Goal: Check status

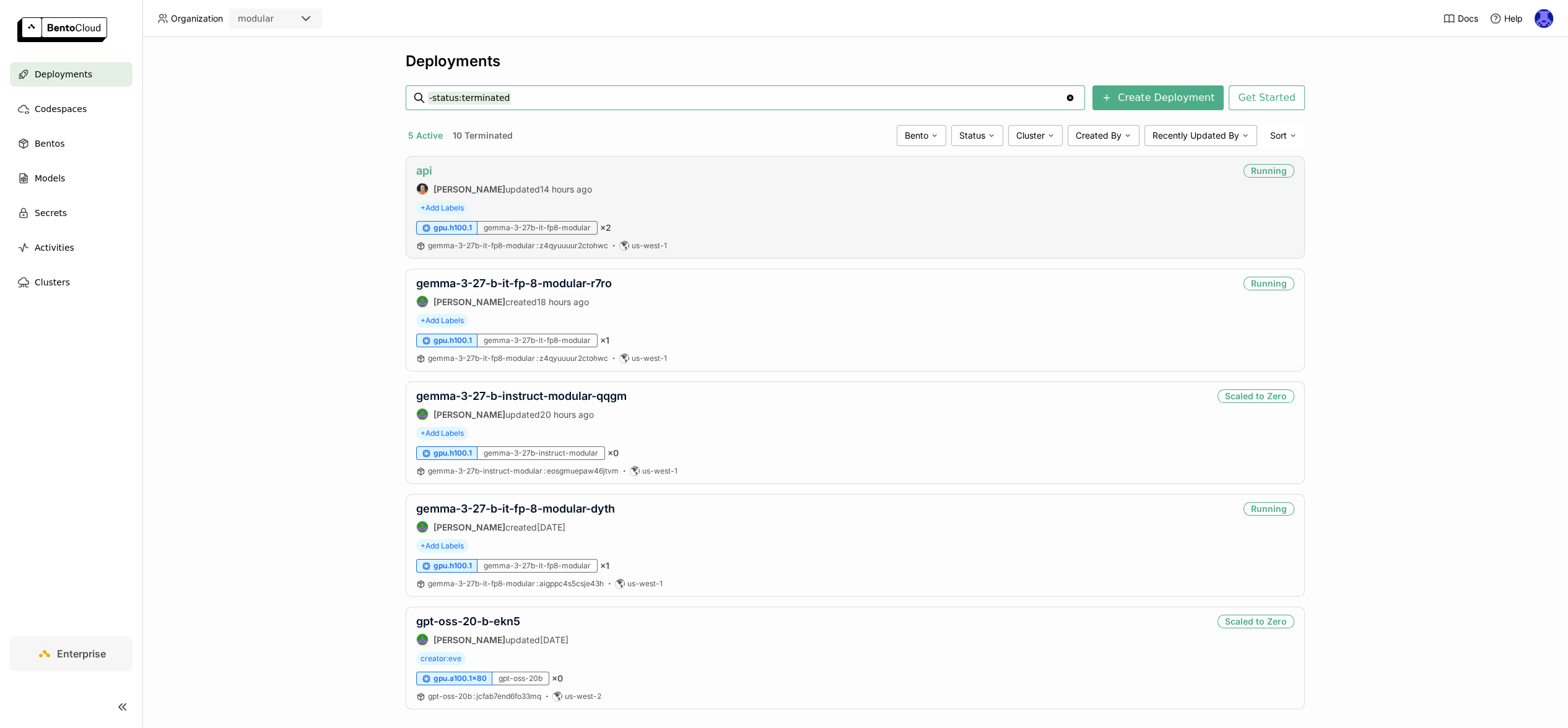
click at [421, 168] on link "api" at bounding box center [425, 170] width 16 height 13
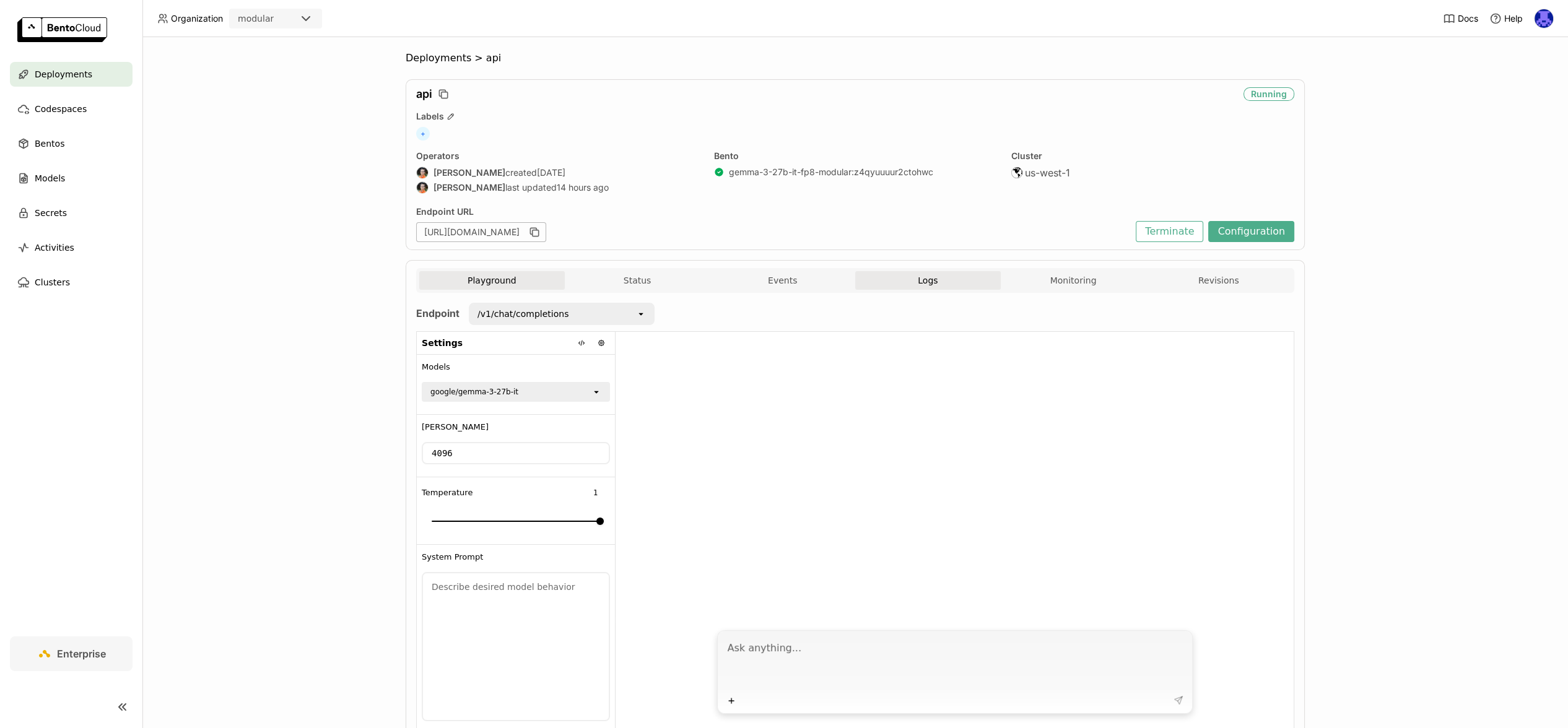
click at [865, 285] on button "Logs" at bounding box center [928, 280] width 146 height 18
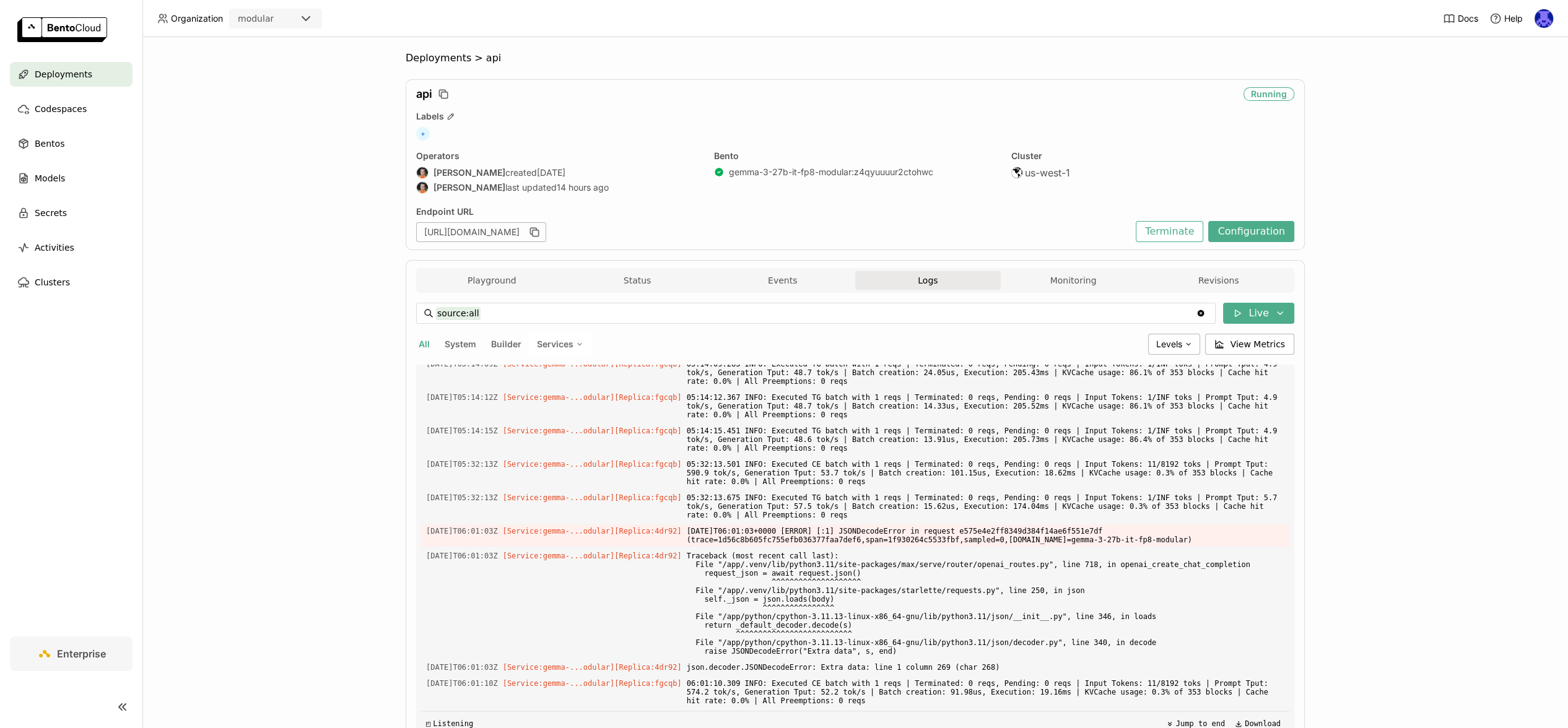
click at [909, 277] on button "Logs" at bounding box center [928, 280] width 146 height 18
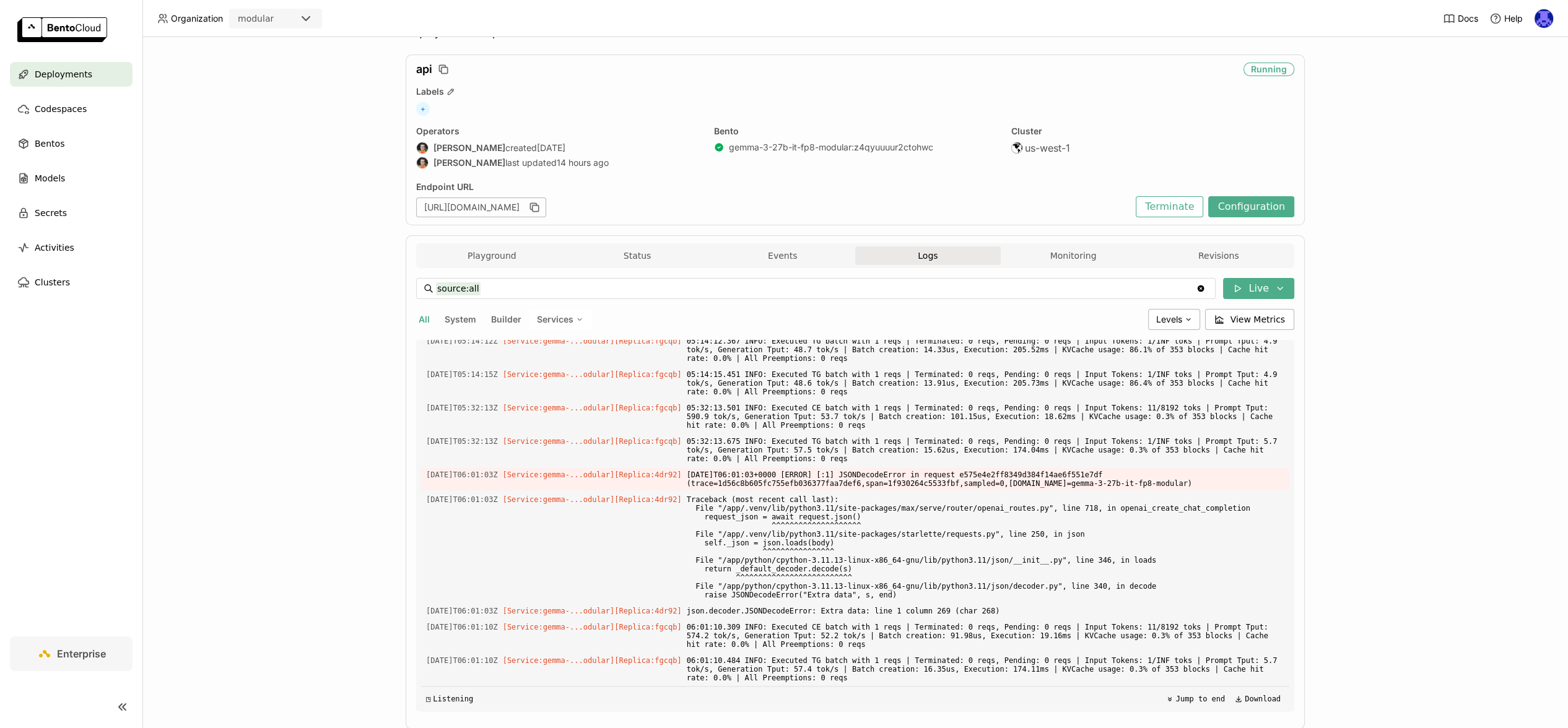
scroll to position [58, 0]
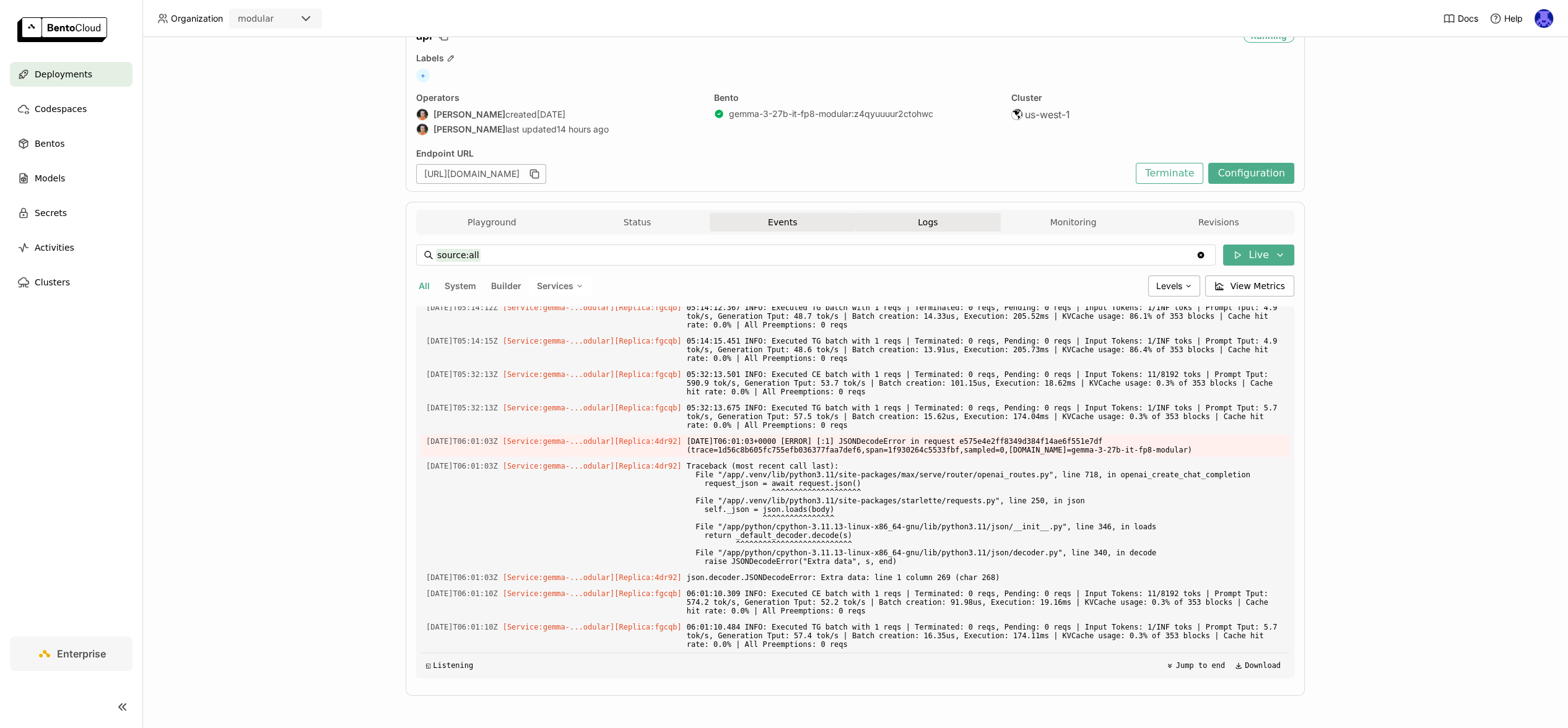
click at [758, 228] on button "Events" at bounding box center [782, 222] width 146 height 18
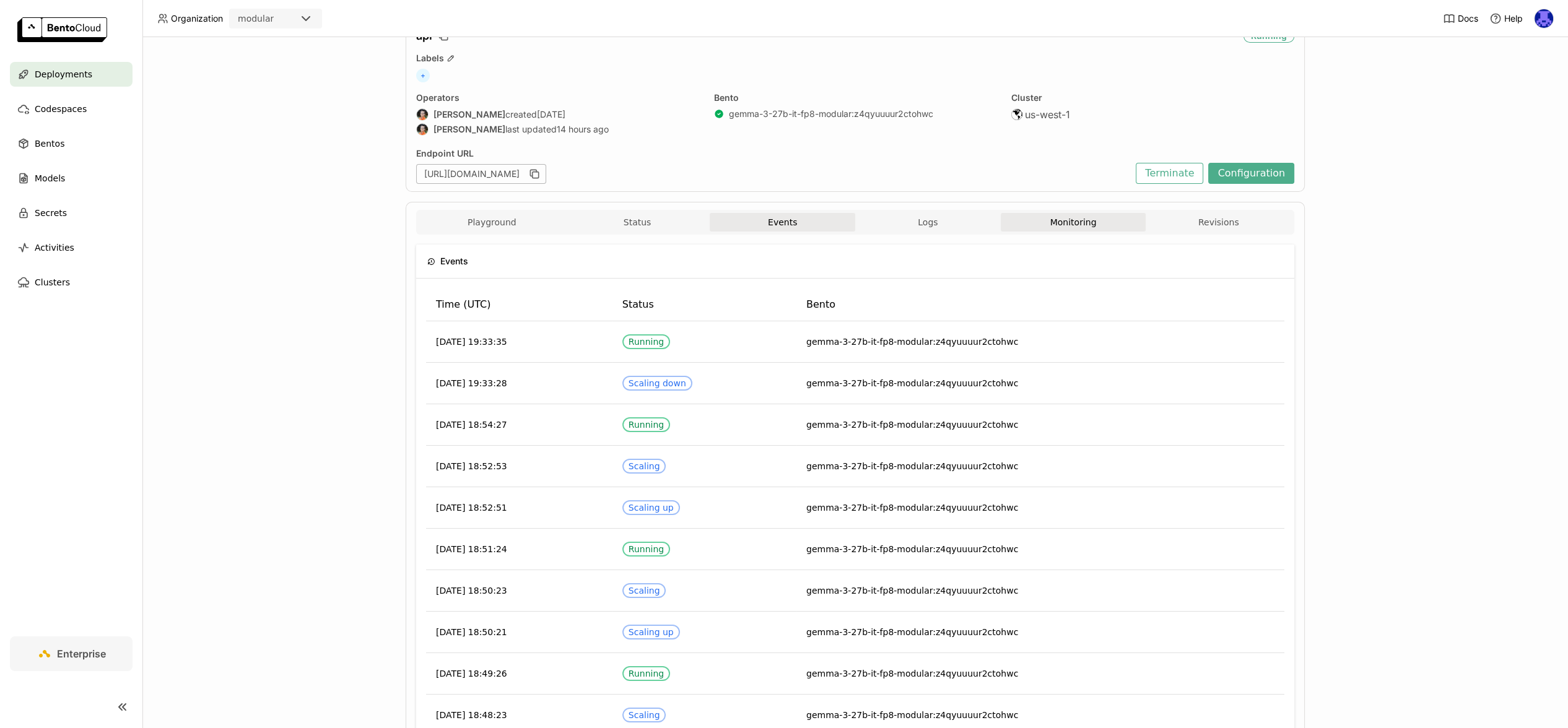
click at [1076, 216] on button "Monitoring" at bounding box center [1073, 222] width 146 height 18
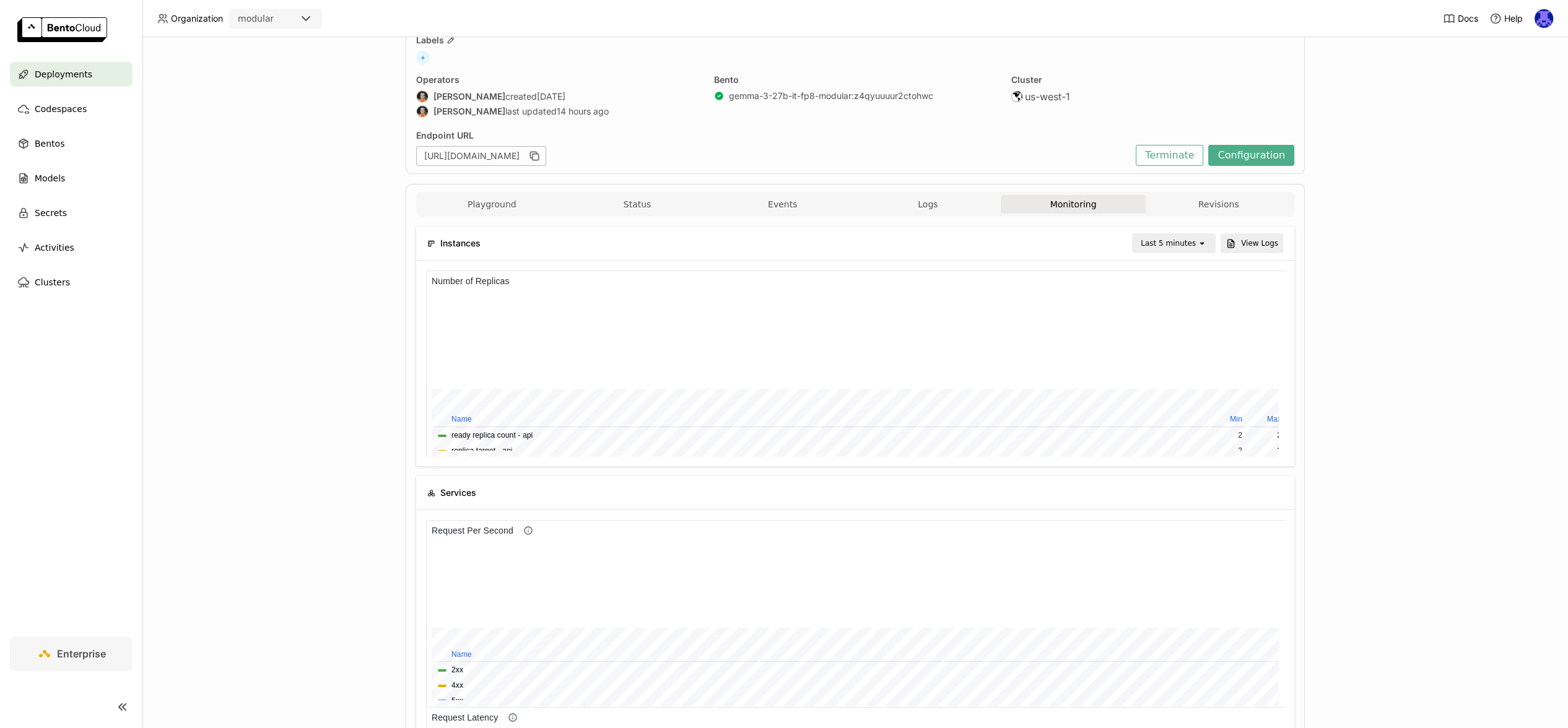
scroll to position [386, 0]
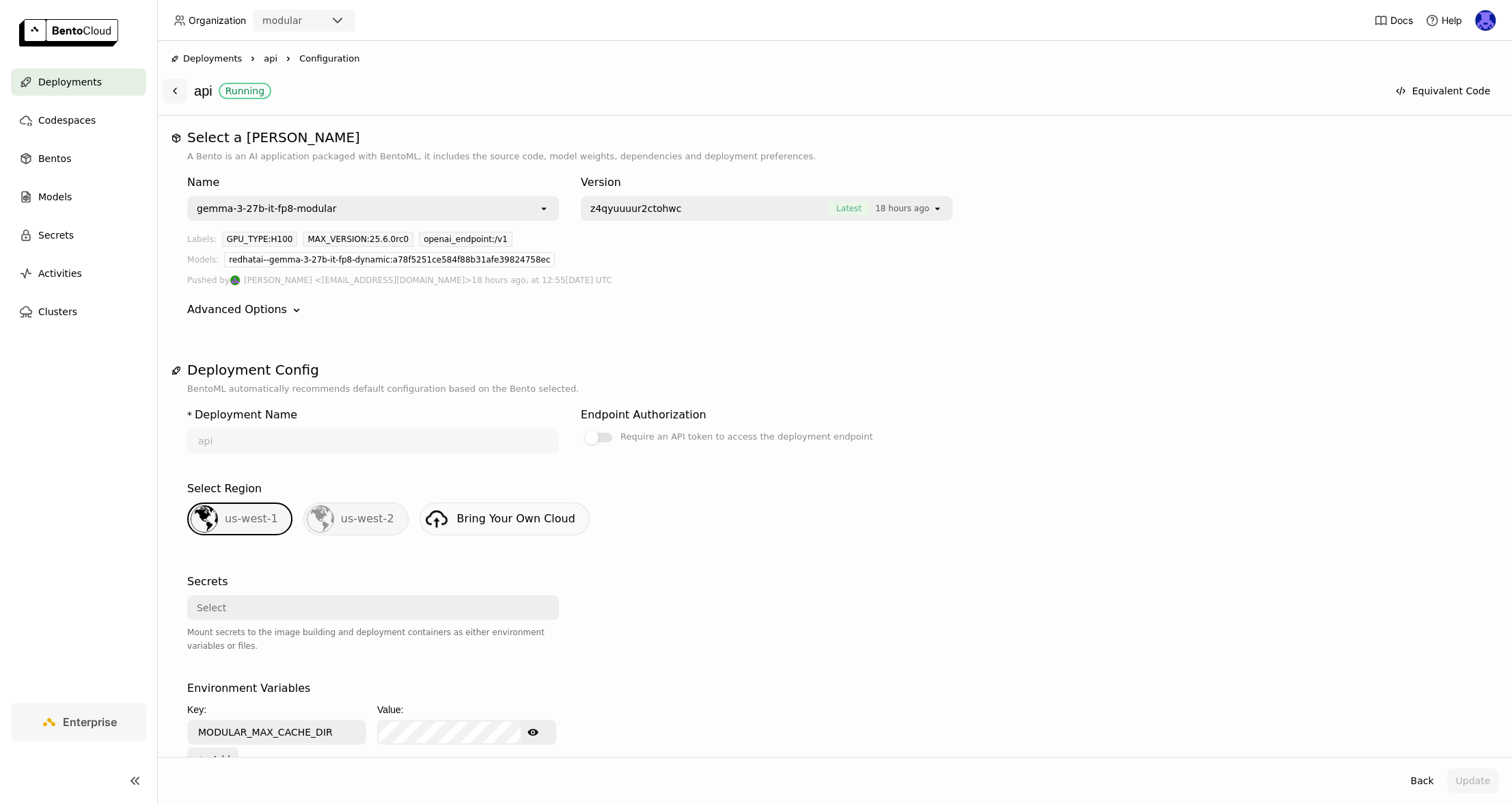
click at [164, 90] on button at bounding box center [175, 91] width 25 height 25
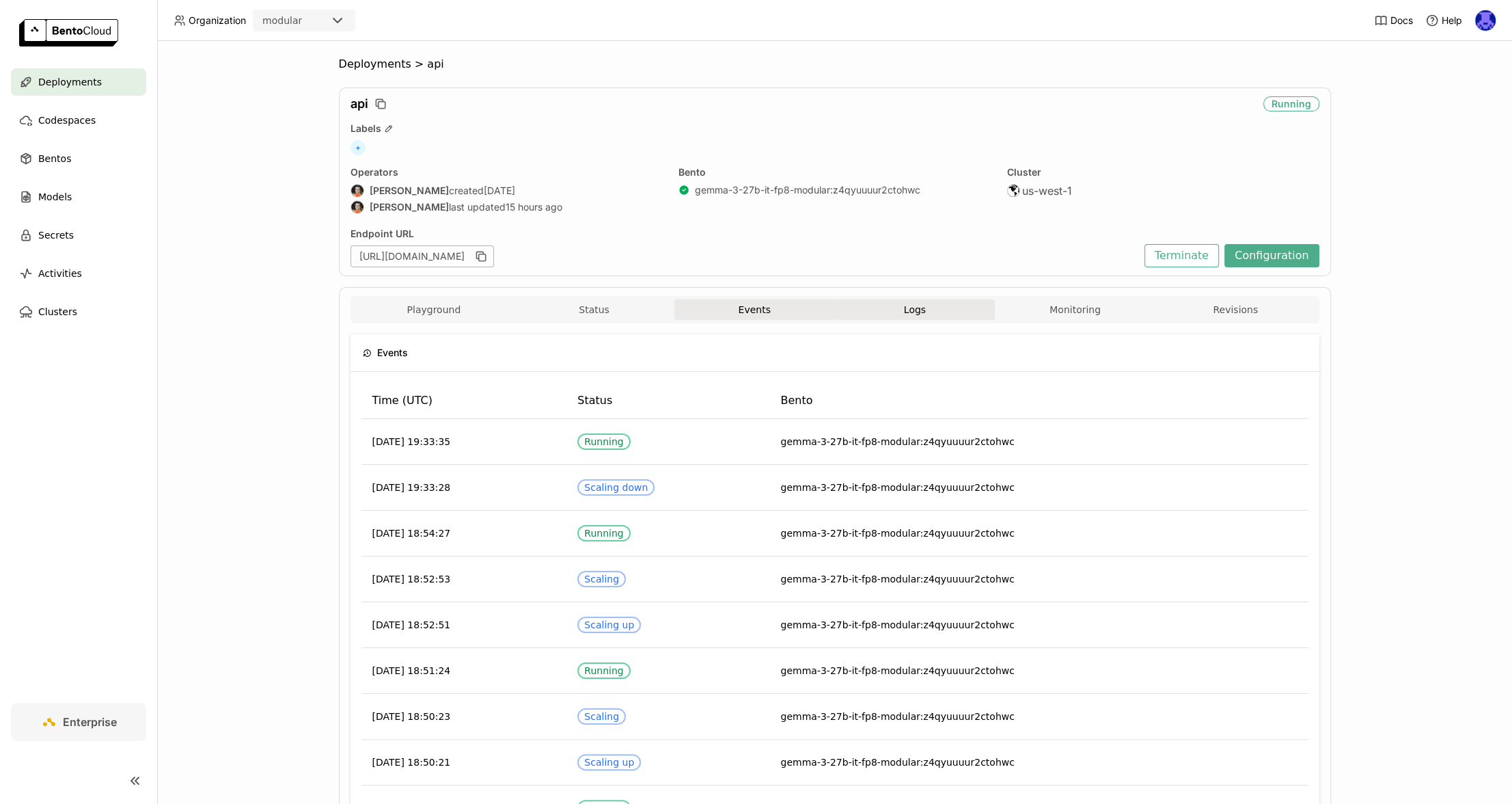
click at [911, 310] on span "Logs" at bounding box center [914, 310] width 22 height 12
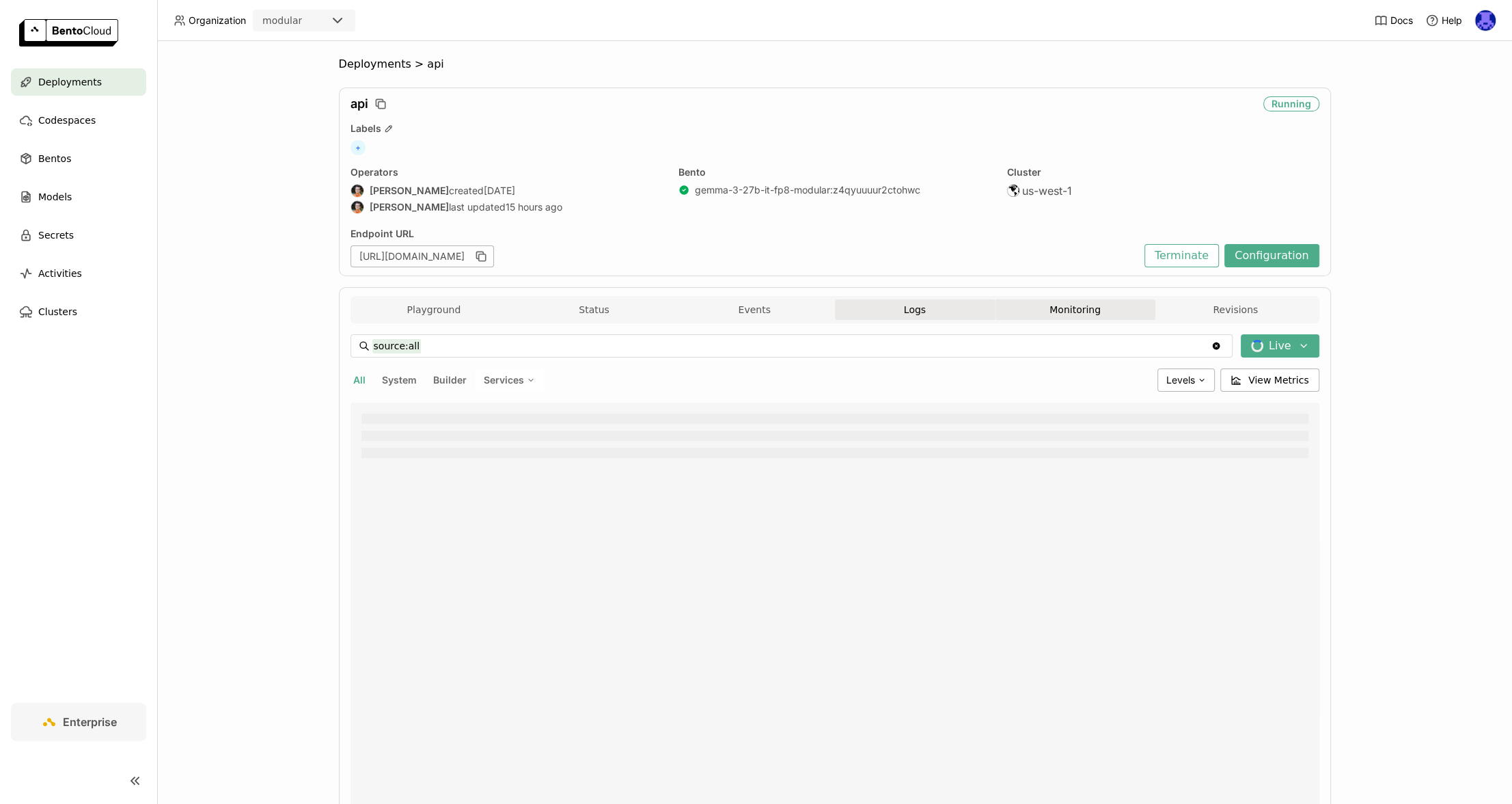
click at [1031, 309] on button "Monitoring" at bounding box center [1074, 310] width 161 height 20
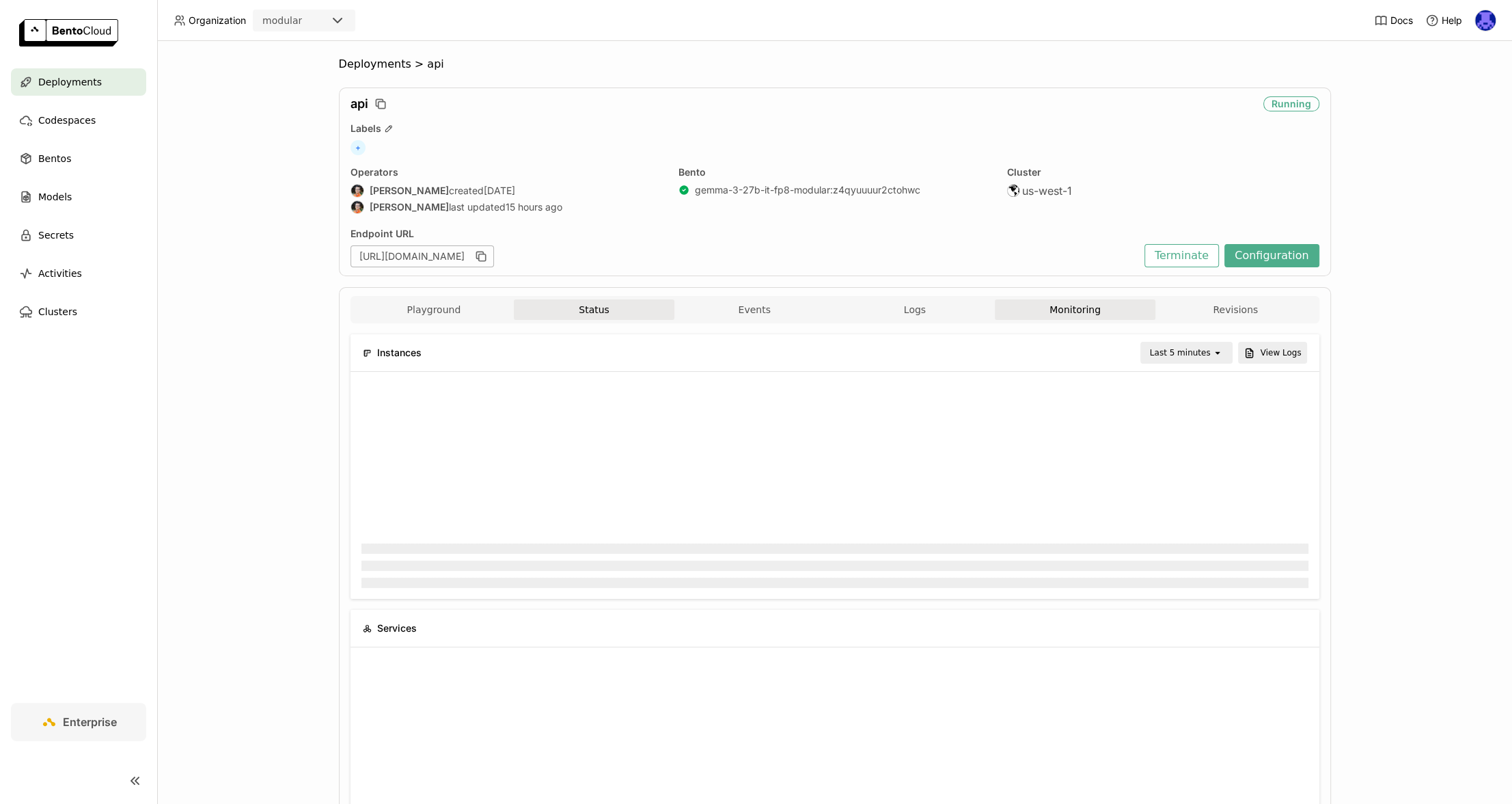
click at [592, 313] on button "Status" at bounding box center [594, 310] width 161 height 20
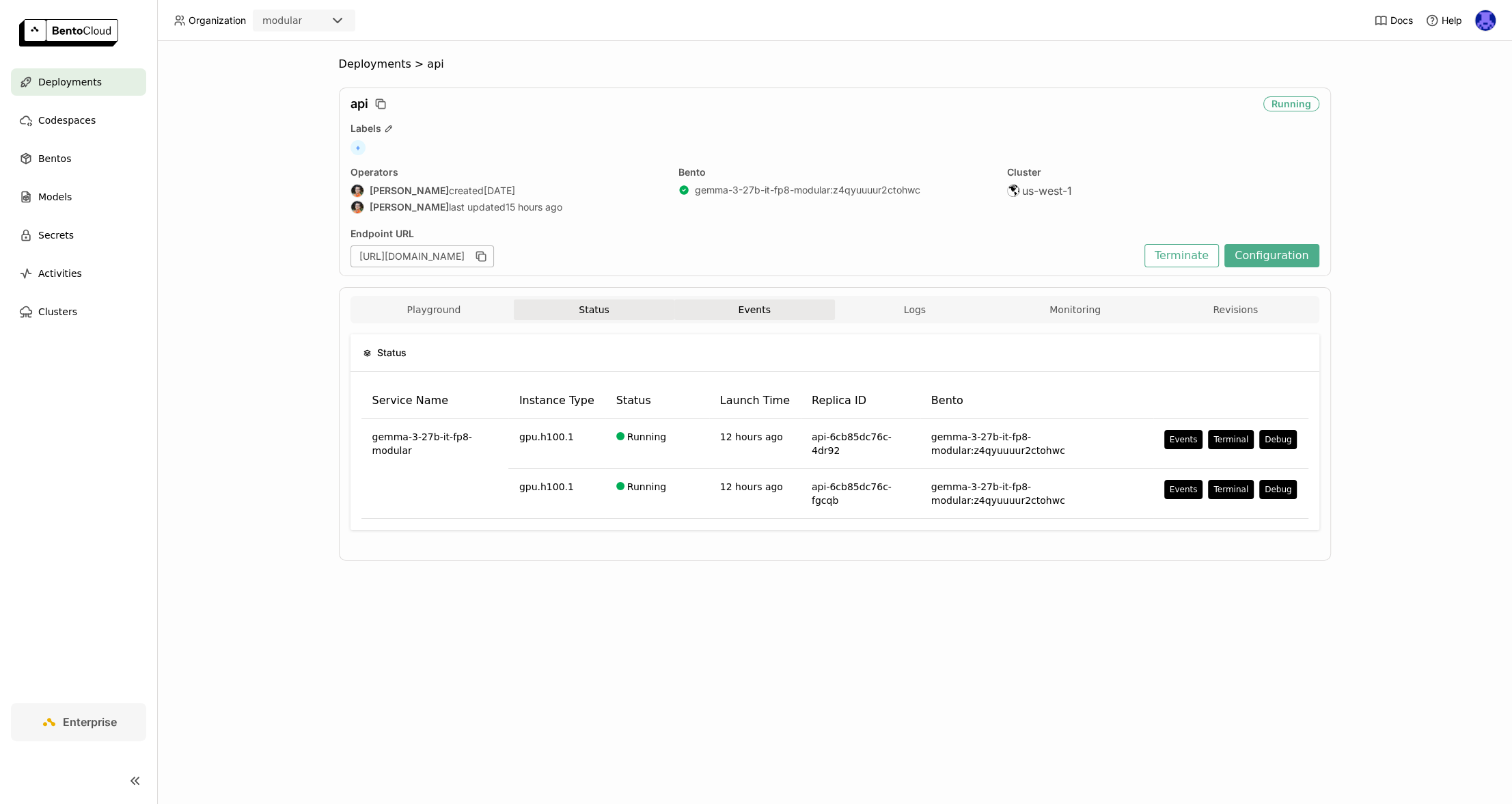
click at [698, 311] on button "Events" at bounding box center [754, 310] width 161 height 20
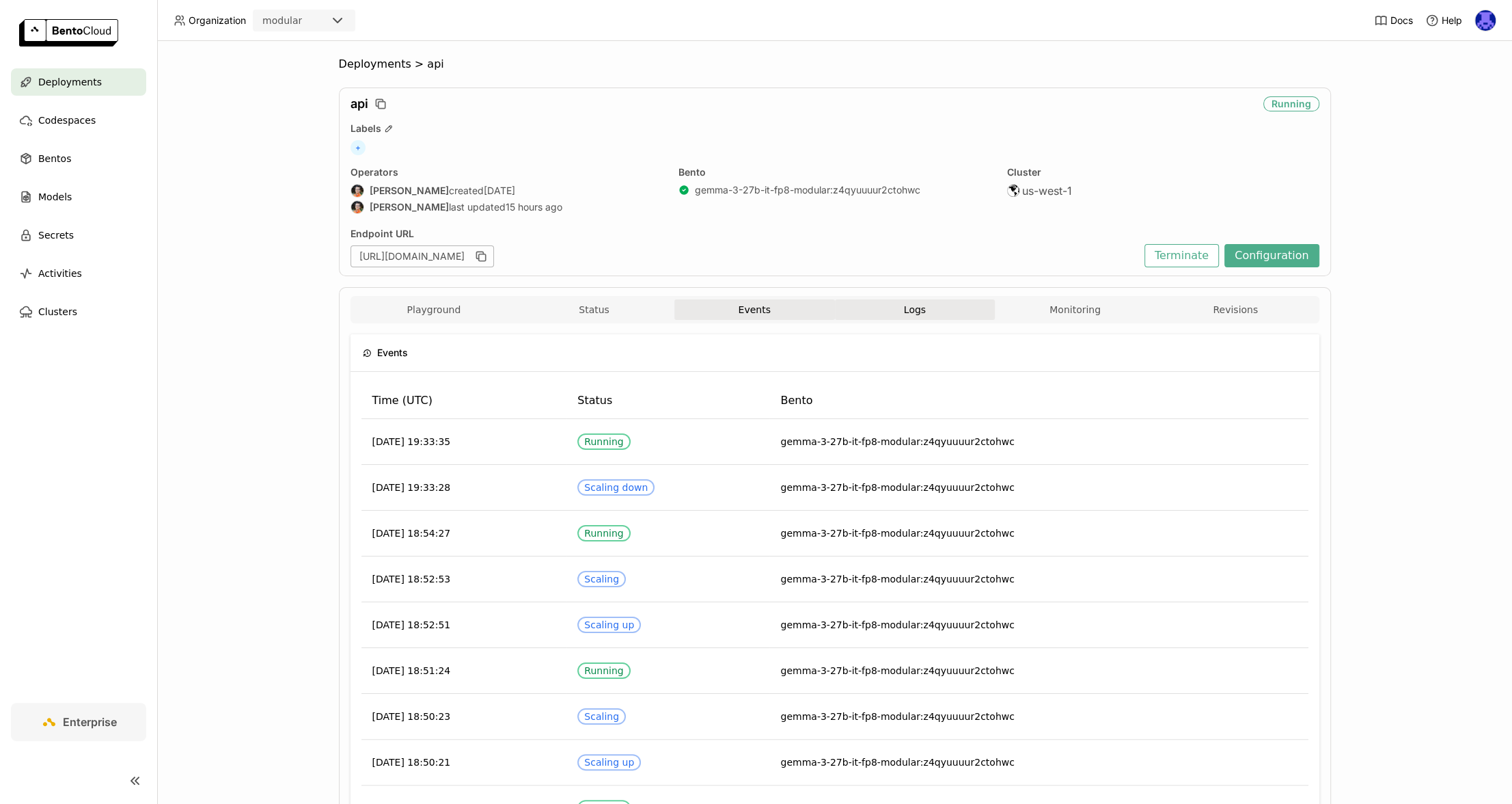
click at [940, 307] on button "Logs" at bounding box center [915, 310] width 161 height 20
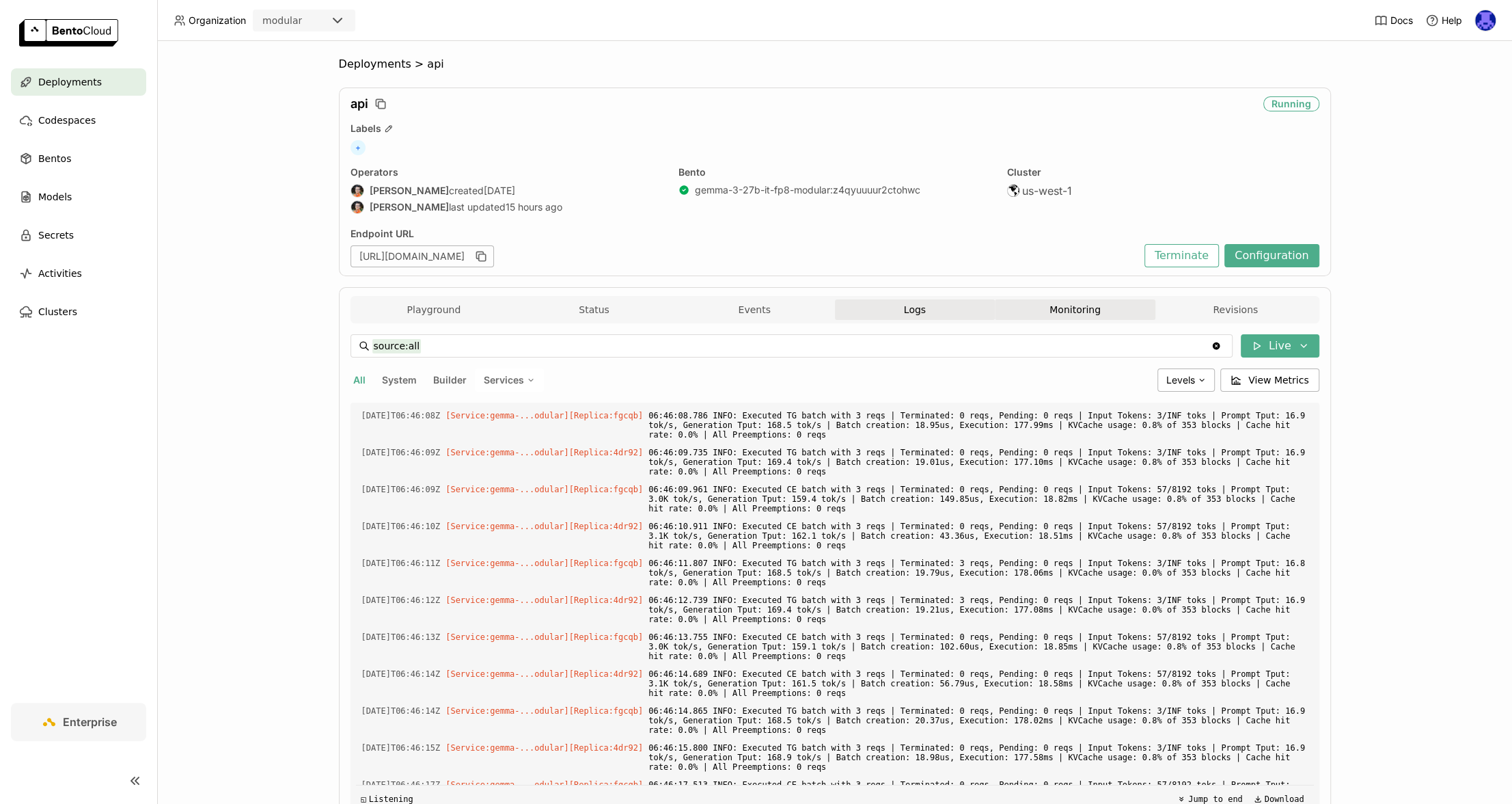
scroll to position [3331, 0]
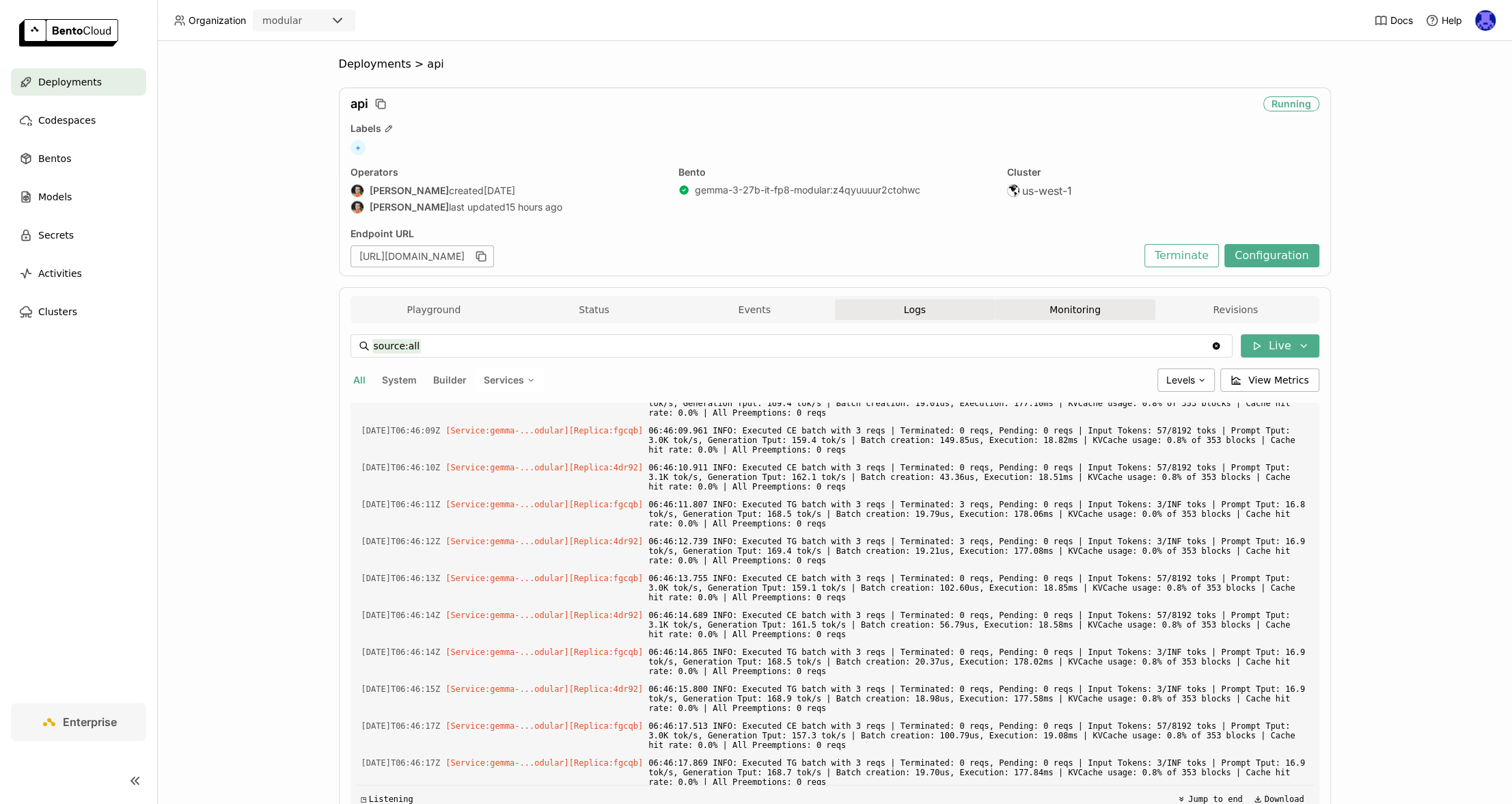
click at [1114, 309] on button "Monitoring" at bounding box center [1074, 310] width 161 height 20
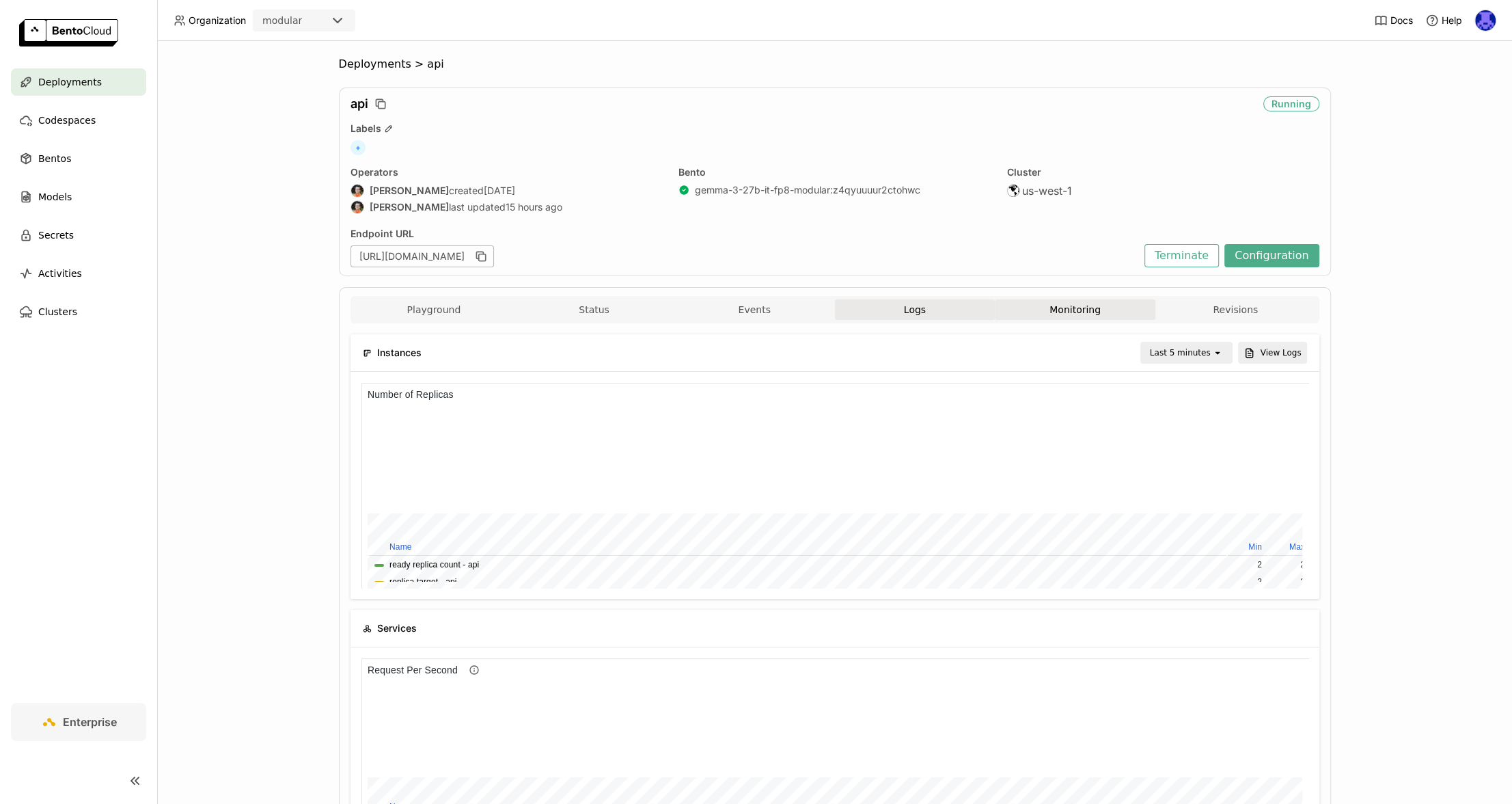
click at [895, 307] on button "Logs" at bounding box center [915, 310] width 161 height 20
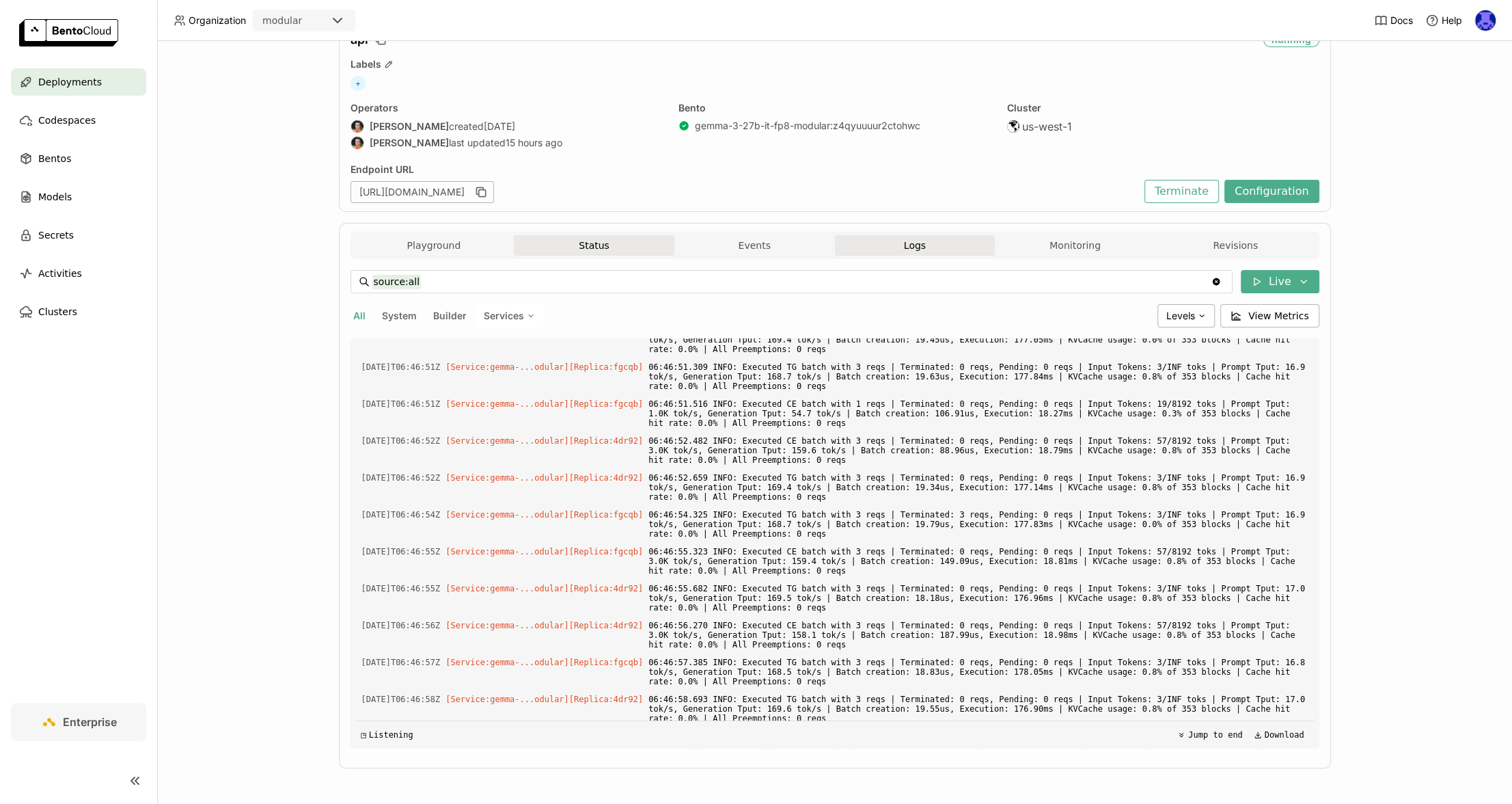
click at [567, 248] on button "Status" at bounding box center [594, 245] width 161 height 20
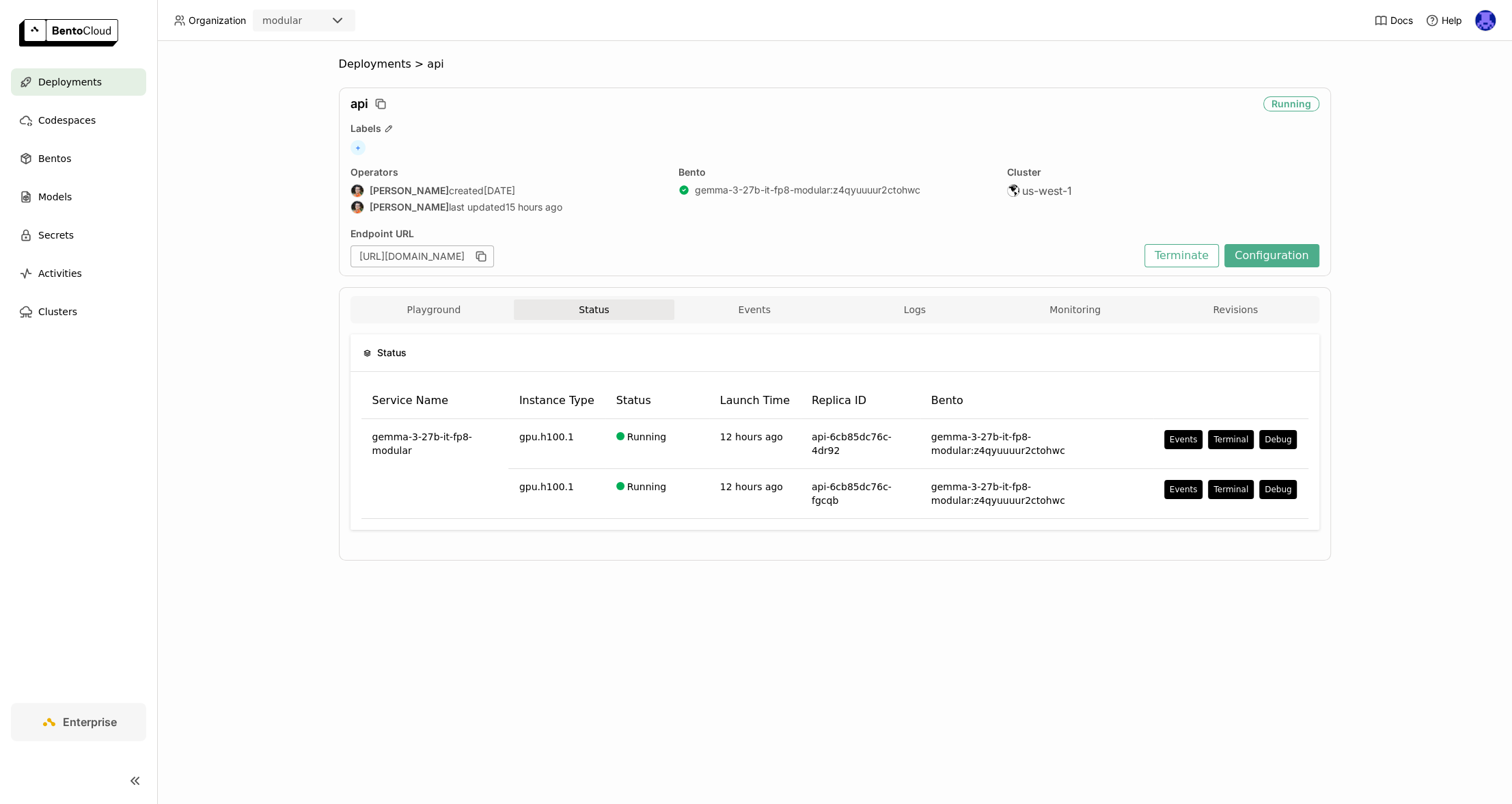
click at [453, 296] on div "Playground Status Events Logs Monitoring Revisions" at bounding box center [835, 310] width 969 height 27
click at [758, 303] on button "Events" at bounding box center [754, 310] width 161 height 20
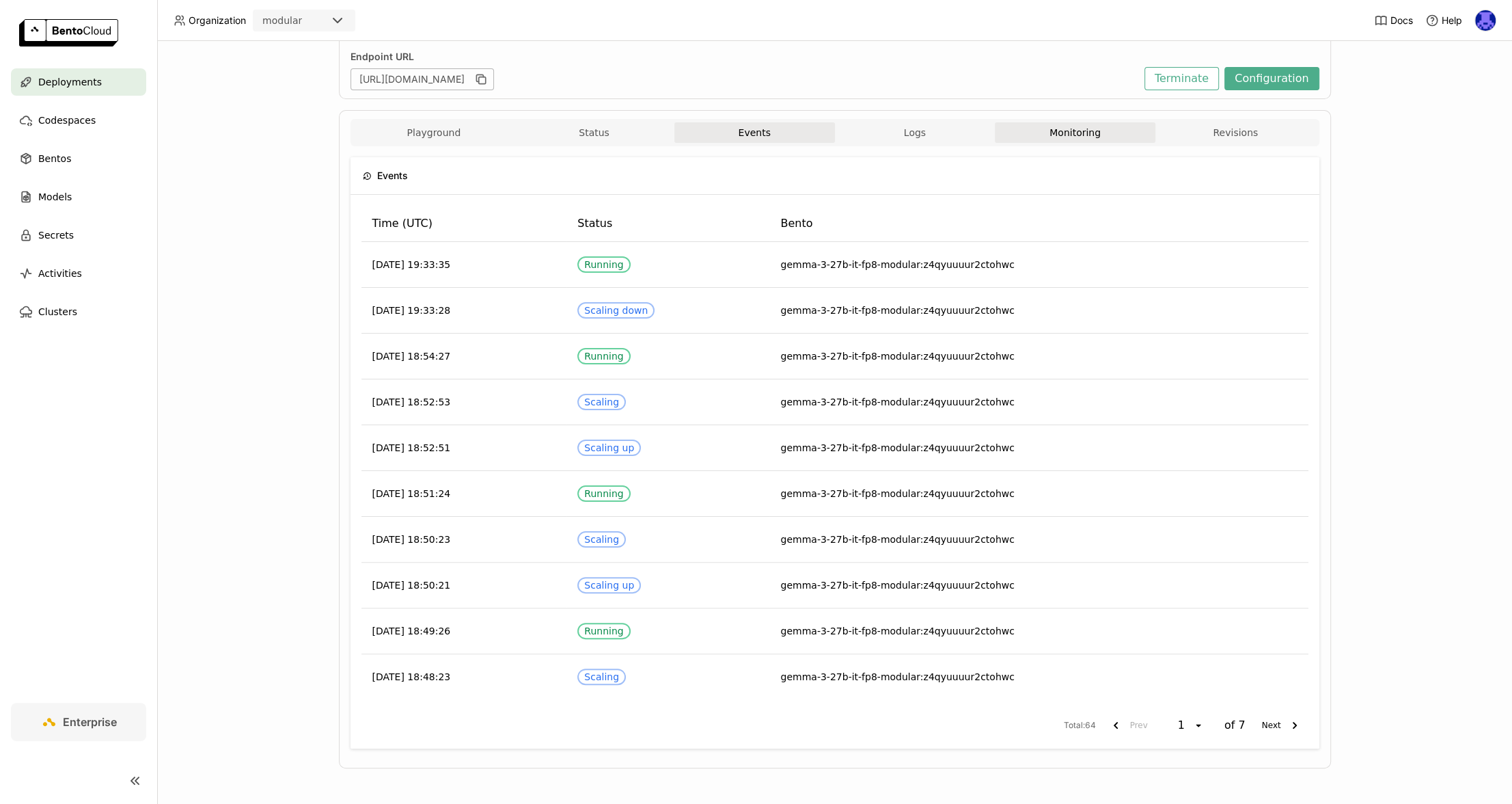
click at [1080, 127] on button "Monitoring" at bounding box center [1074, 132] width 161 height 20
